Goal: Check status: Check status

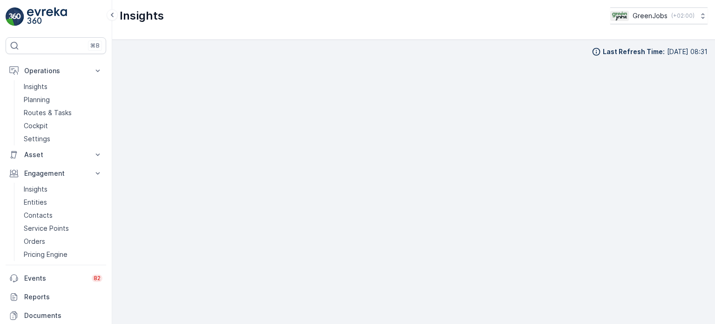
scroll to position [7, 0]
click at [39, 243] on p "Orders" at bounding box center [34, 240] width 21 height 9
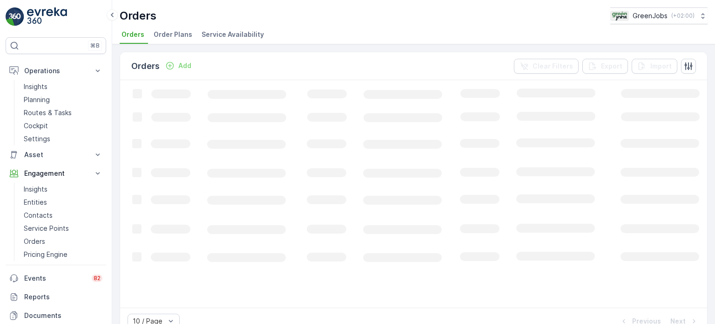
click at [168, 33] on span "Order Plans" at bounding box center [173, 34] width 39 height 9
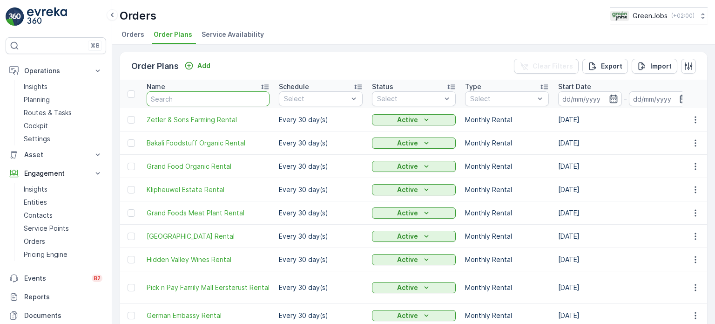
click at [214, 99] on input "text" at bounding box center [208, 98] width 123 height 15
type input "ca"
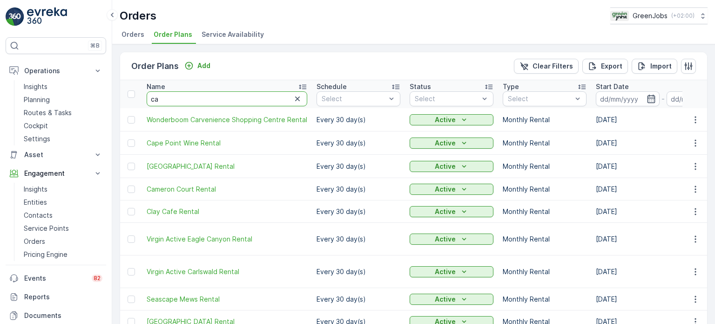
click at [214, 100] on input "ca" at bounding box center [227, 98] width 161 height 15
type input "[PERSON_NAME]"
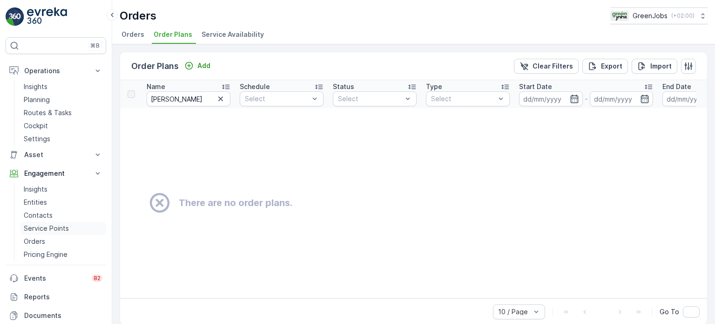
click at [42, 224] on p "Service Points" at bounding box center [46, 227] width 45 height 9
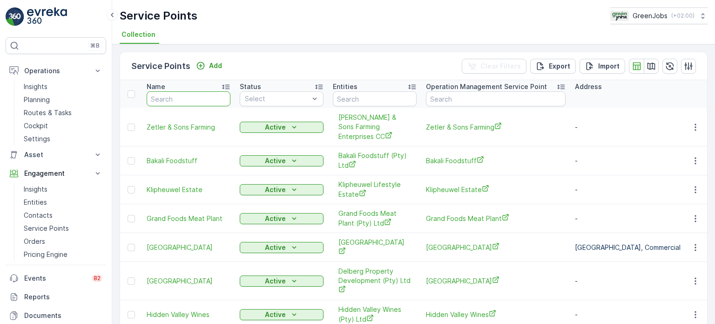
click at [195, 101] on input "text" at bounding box center [189, 98] width 84 height 15
type input "canterb"
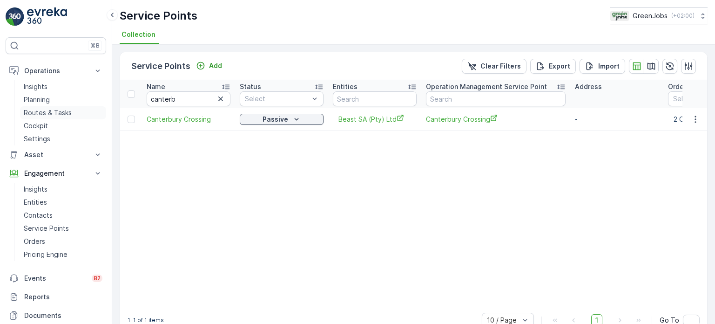
drag, startPoint x: 52, startPoint y: 115, endPoint x: 64, endPoint y: 109, distance: 13.5
click at [53, 115] on p "Routes & Tasks" at bounding box center [48, 112] width 48 height 9
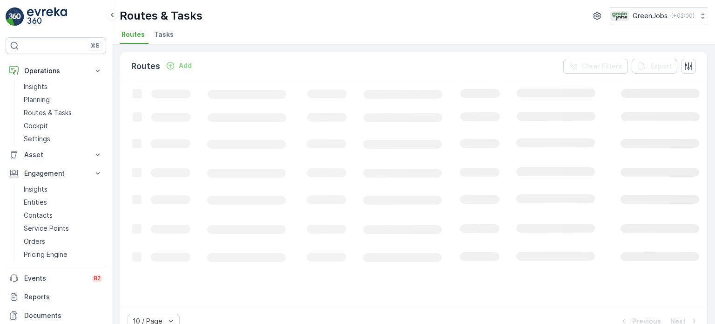
click at [164, 34] on span "Tasks" at bounding box center [164, 34] width 20 height 9
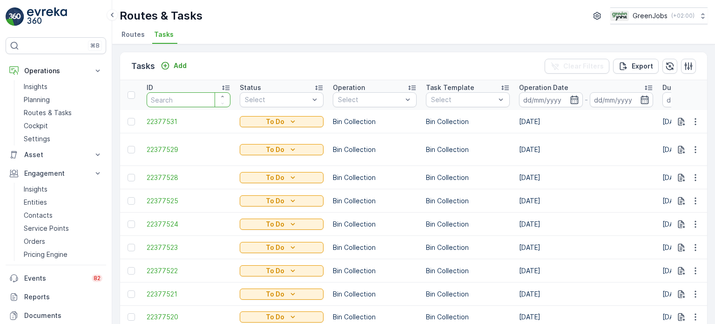
click at [182, 99] on input "number" at bounding box center [189, 99] width 84 height 15
type input "21604622"
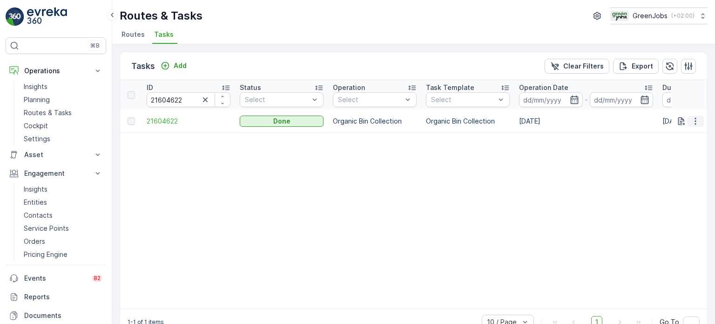
click at [693, 121] on icon "button" at bounding box center [695, 120] width 9 height 9
click at [687, 134] on span "See More Details" at bounding box center [684, 133] width 54 height 9
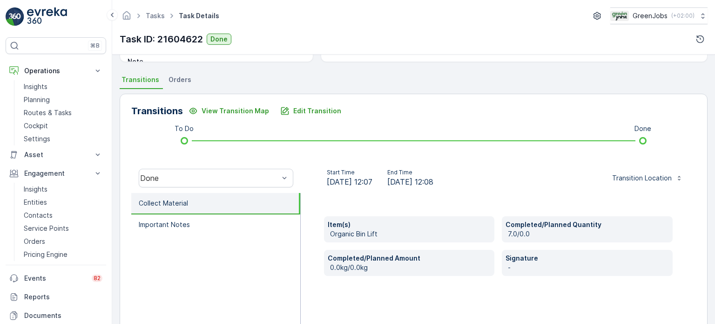
scroll to position [93, 0]
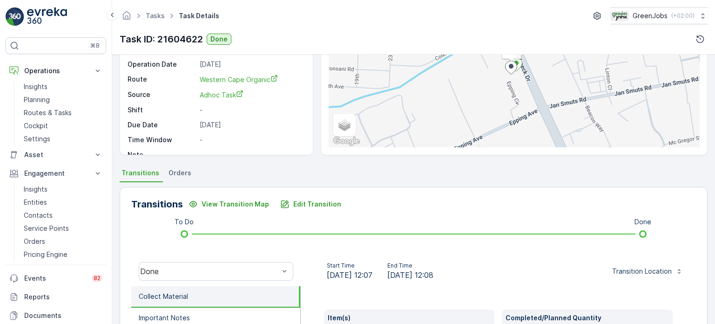
click at [169, 169] on span "Orders" at bounding box center [180, 172] width 23 height 9
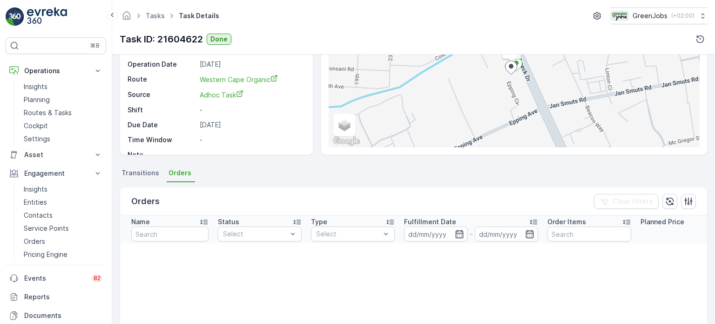
click at [579, 33] on div "Task ID: 21604622 Done" at bounding box center [414, 39] width 588 height 15
